Goal: Find specific page/section: Find specific page/section

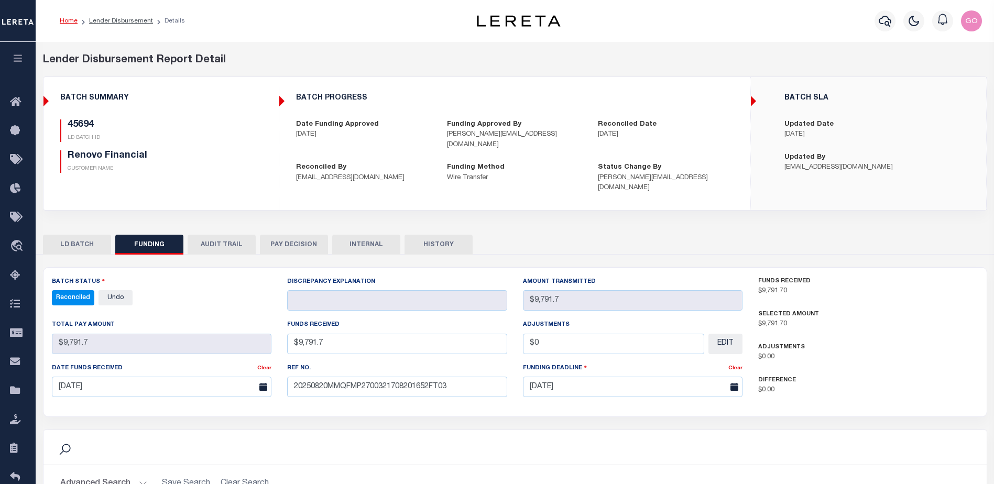
select select "100"
click at [622, 439] on div "Search" at bounding box center [515, 448] width 927 height 18
click at [885, 26] on icon "button" at bounding box center [885, 21] width 13 height 13
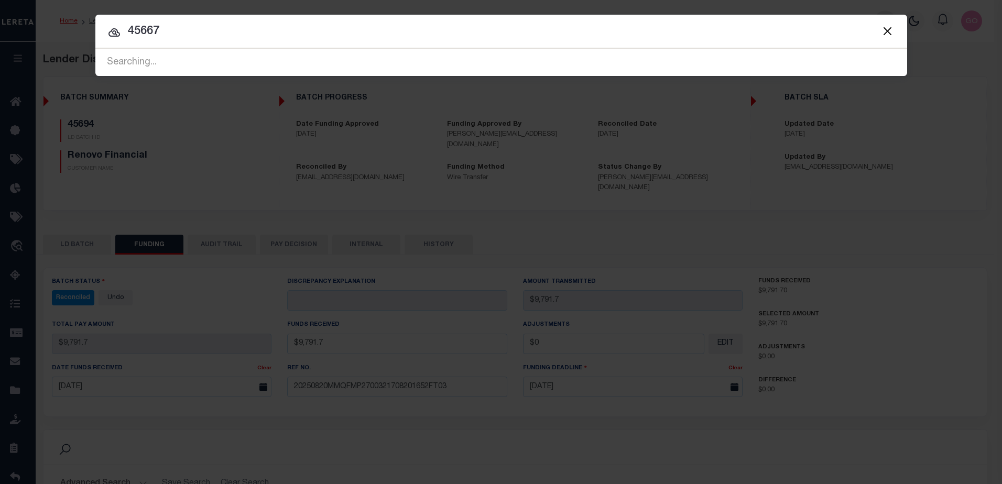
type input "45667"
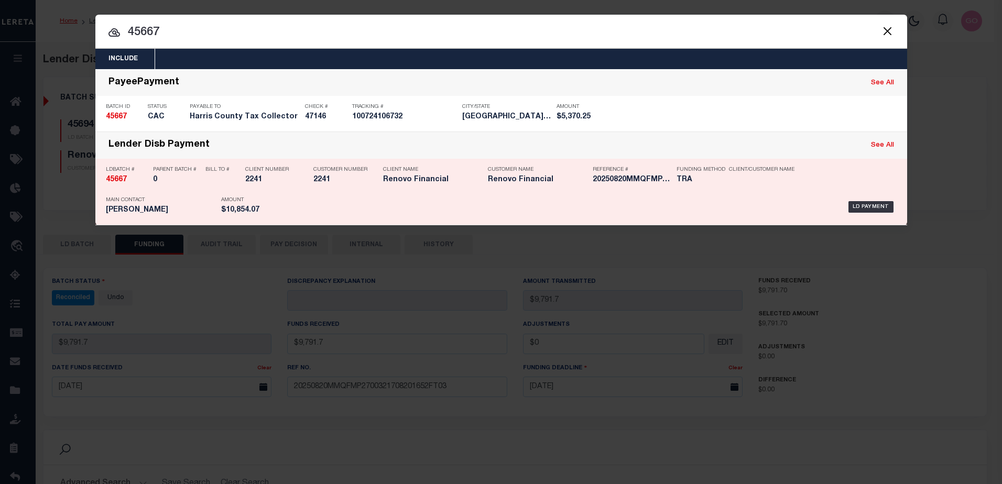
click at [117, 181] on strong "45667" at bounding box center [116, 179] width 21 height 7
checkbox input "true"
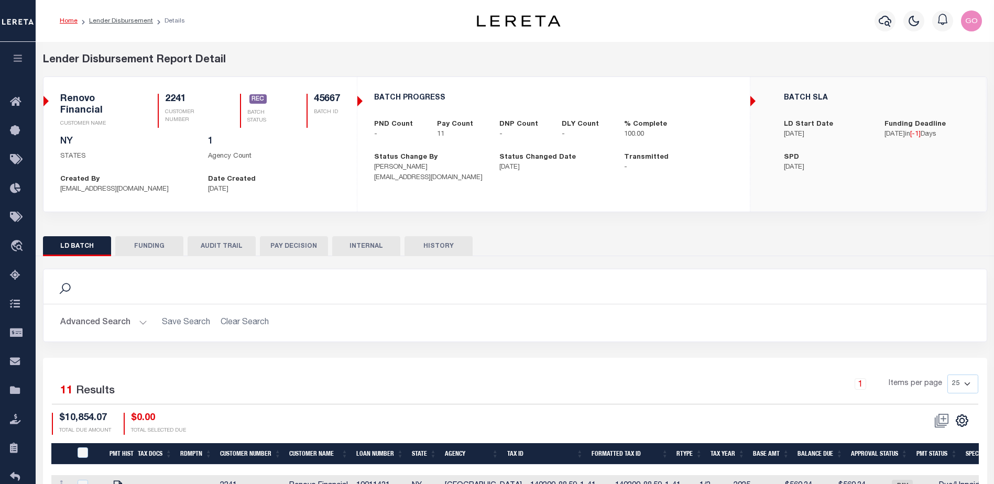
click at [150, 248] on button "FUNDING" at bounding box center [149, 246] width 68 height 20
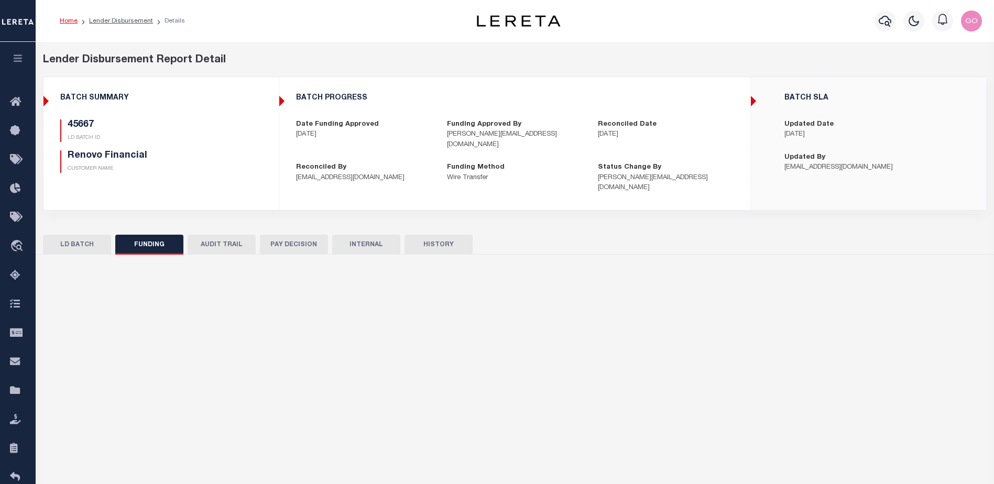
type input "$10,854.07"
type input "$0"
type input "[DATE]"
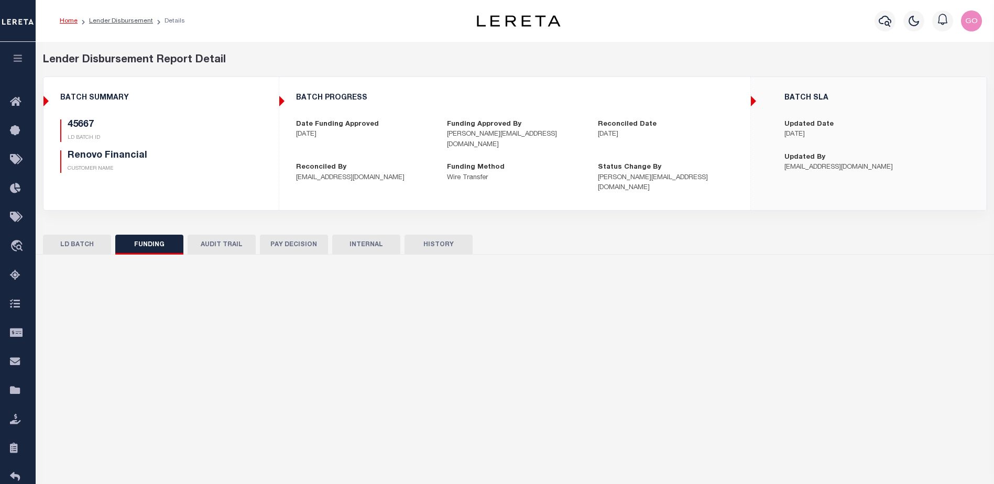
select select "100"
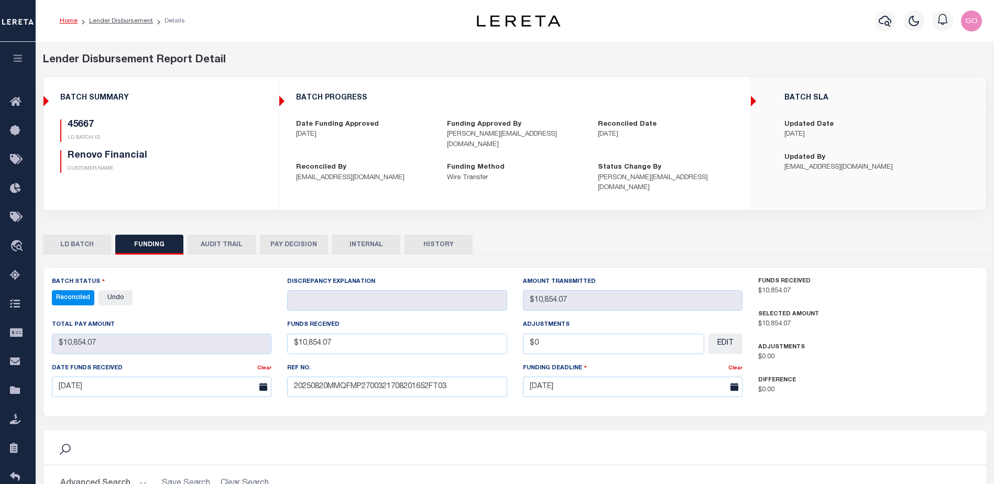
select select "100"
drag, startPoint x: 248, startPoint y: 136, endPoint x: 283, endPoint y: 148, distance: 37.0
click at [248, 137] on div "45667 LD BATCH ID Renovo Financial CUSTOMER NAME" at bounding box center [161, 146] width 202 height 53
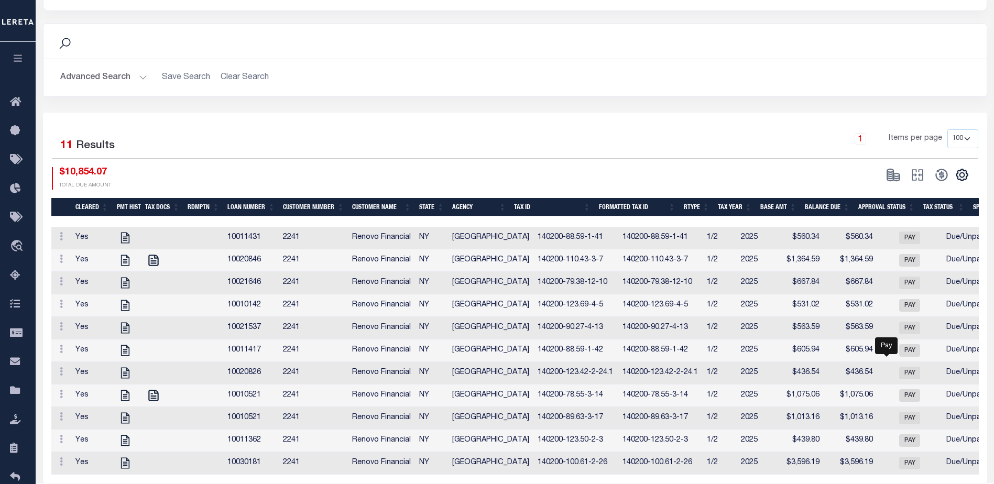
scroll to position [438, 0]
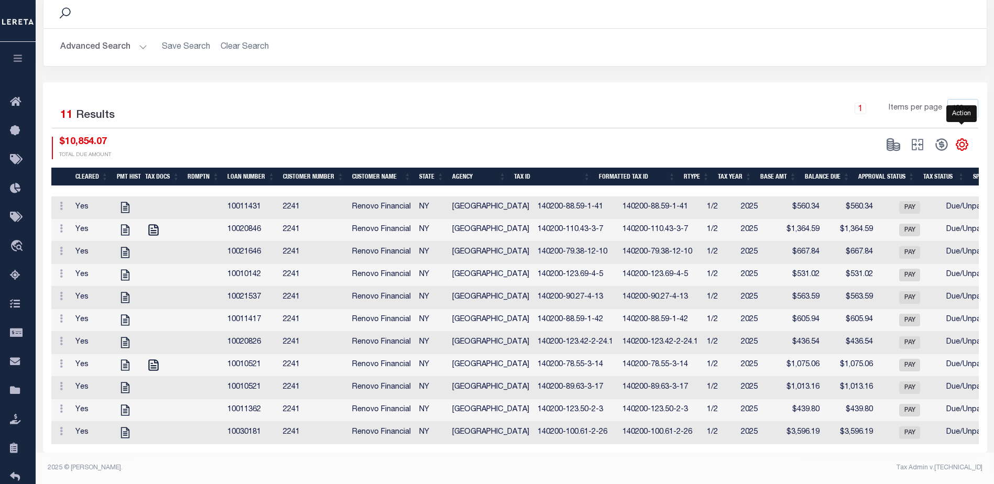
click at [962, 138] on icon "" at bounding box center [963, 145] width 14 height 14
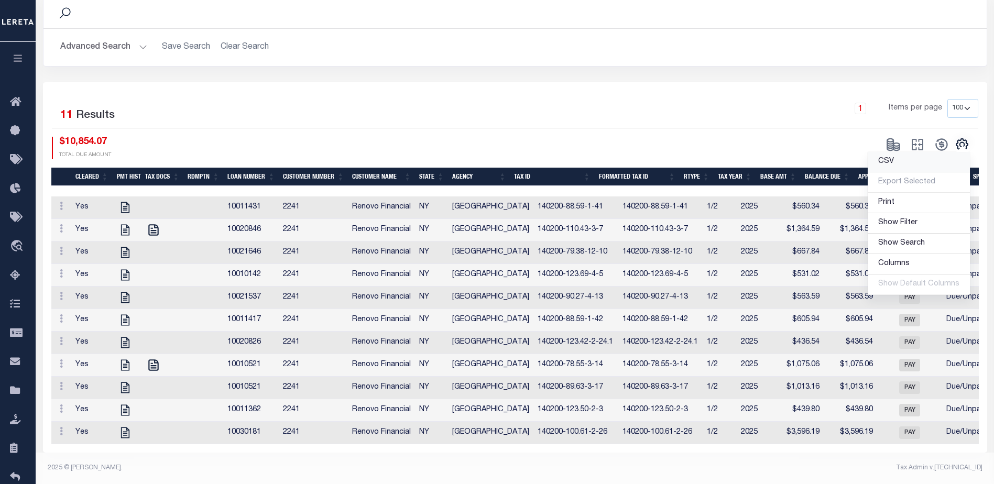
click at [899, 152] on link "CSV" at bounding box center [919, 162] width 102 height 20
